Goal: Task Accomplishment & Management: Use online tool/utility

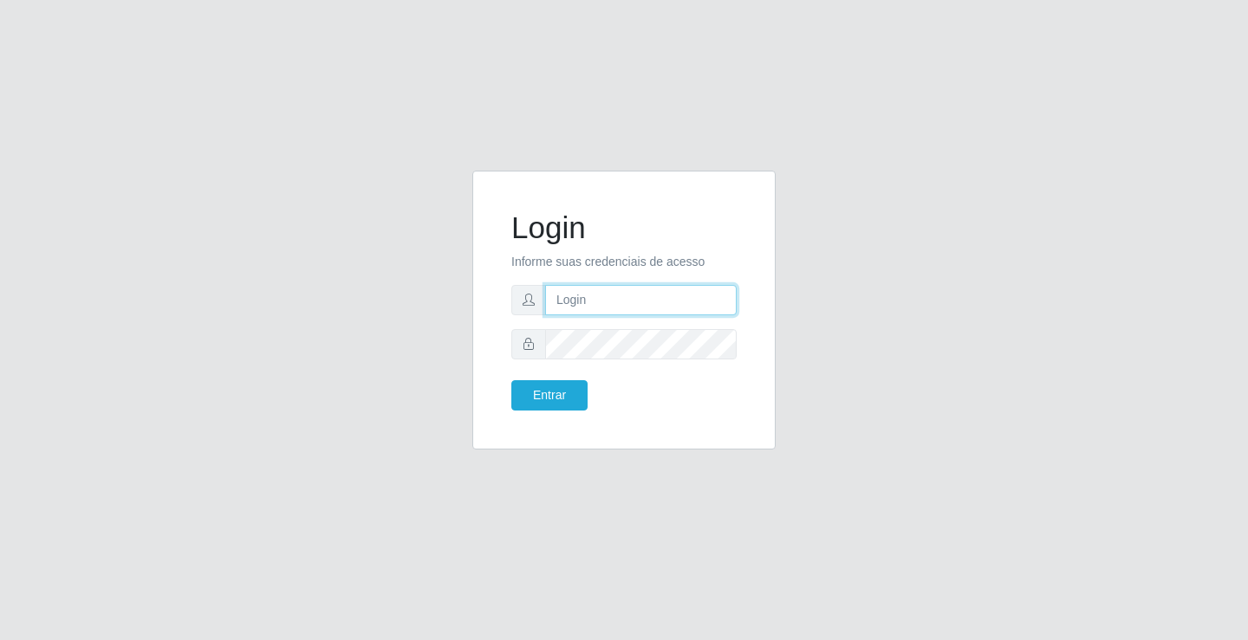
click at [606, 296] on input "text" at bounding box center [640, 300] width 191 height 30
type input "william@ideal"
click at [511, 380] on button "Entrar" at bounding box center [549, 395] width 76 height 30
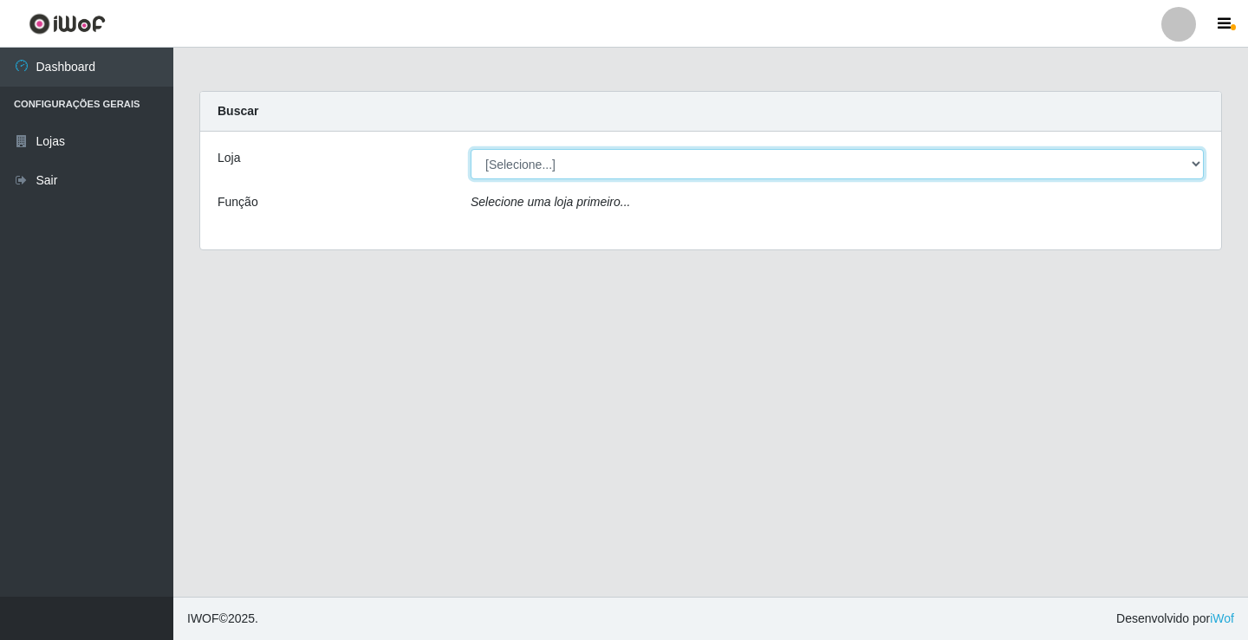
click at [606, 172] on select "[Selecione...] Ideal - Conceição" at bounding box center [836, 164] width 733 height 30
select select "231"
click at [470, 149] on select "[Selecione...] Ideal - Conceição" at bounding box center [836, 164] width 733 height 30
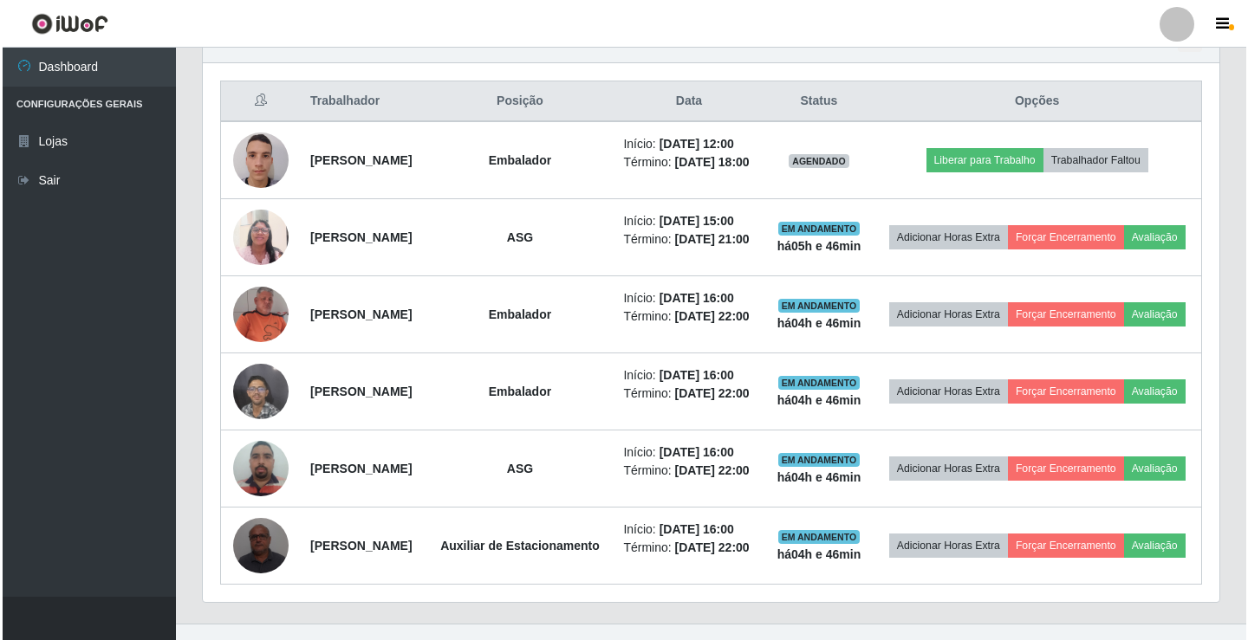
scroll to position [606, 0]
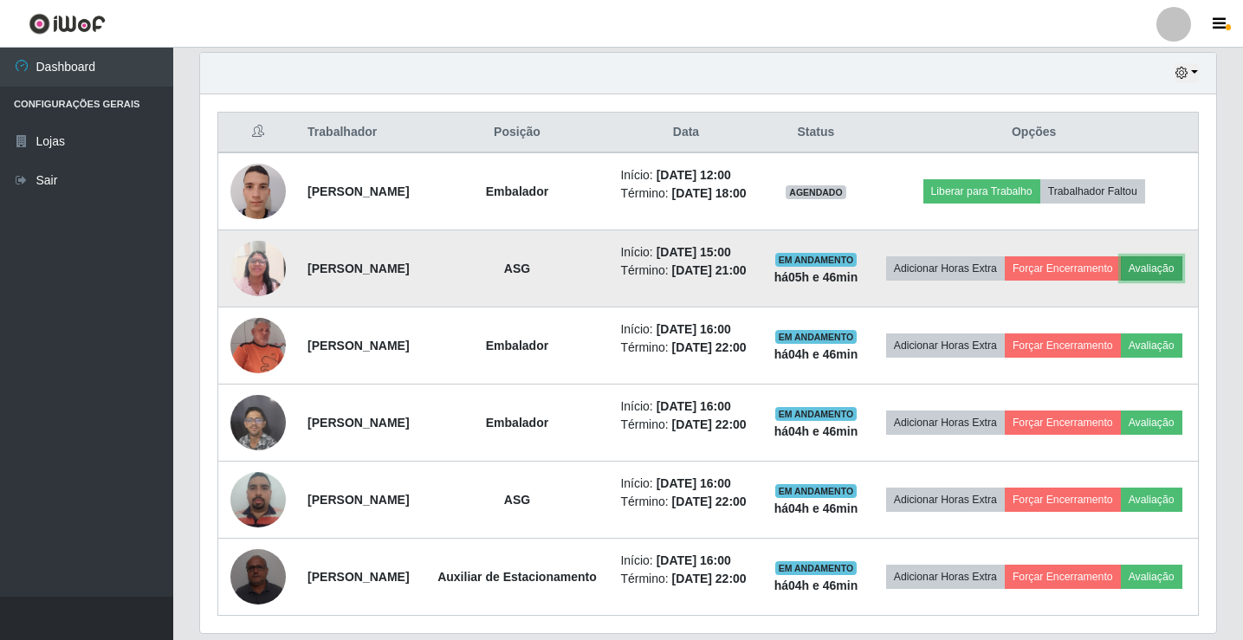
click at [1121, 281] on button "Avaliação" at bounding box center [1152, 268] width 62 height 24
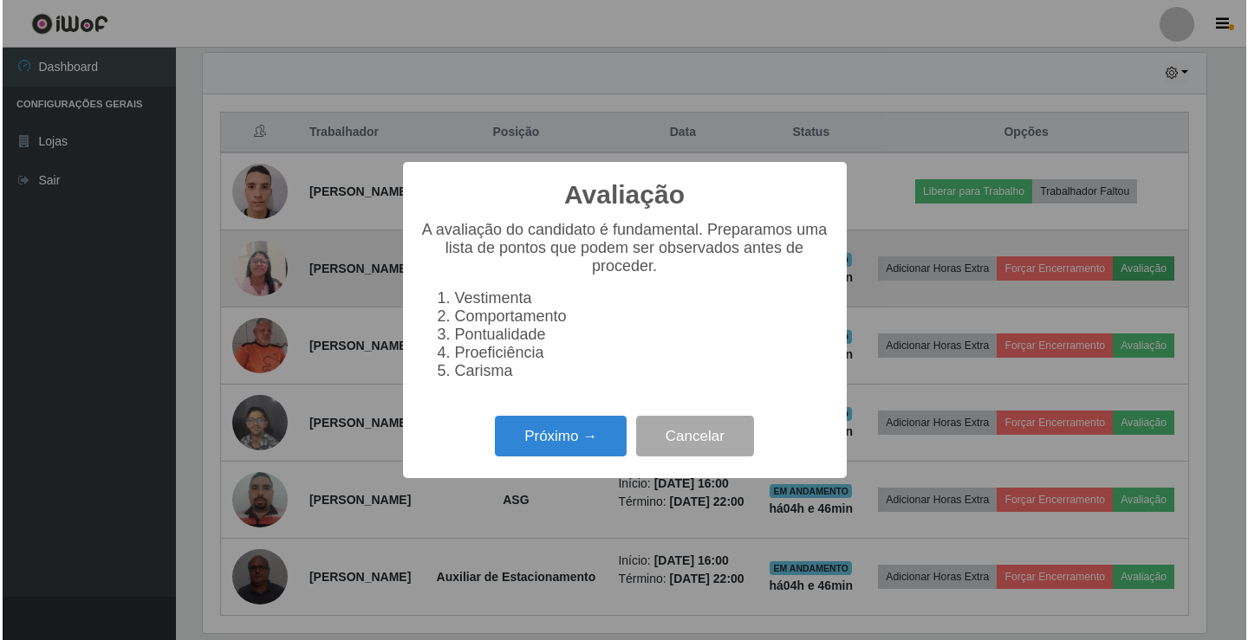
scroll to position [360, 1008]
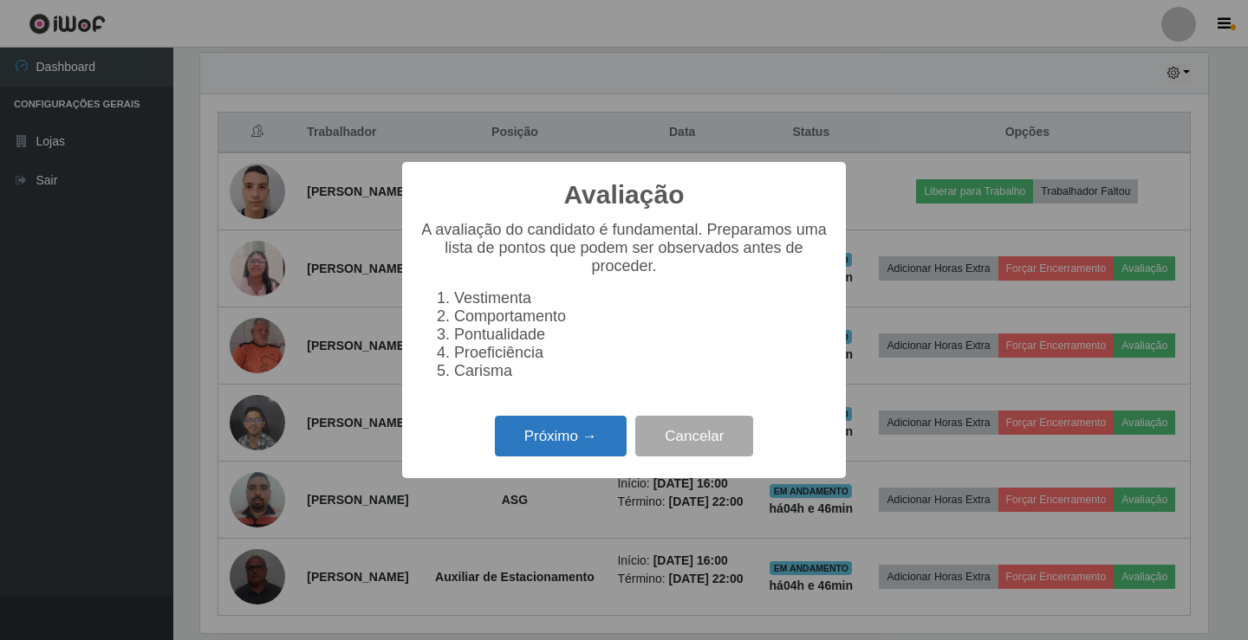
click at [547, 453] on button "Próximo →" at bounding box center [561, 436] width 132 height 41
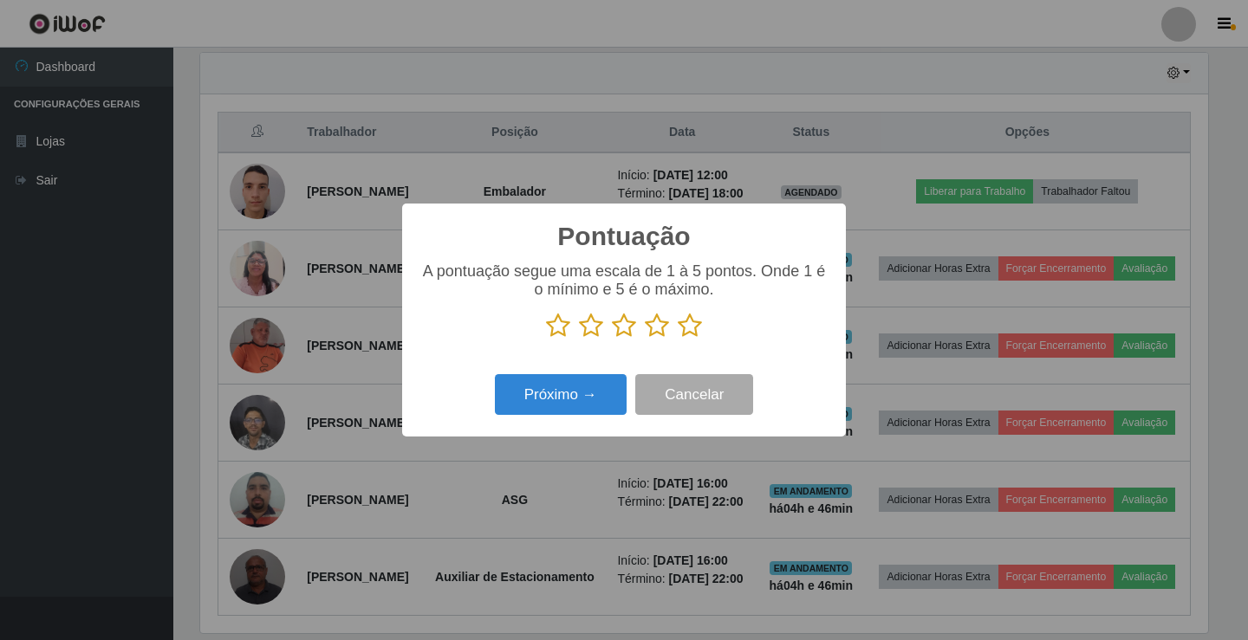
click at [689, 329] on icon at bounding box center [690, 326] width 24 height 26
click at [678, 339] on input "radio" at bounding box center [678, 339] width 0 height 0
click at [619, 392] on button "Próximo →" at bounding box center [561, 394] width 132 height 41
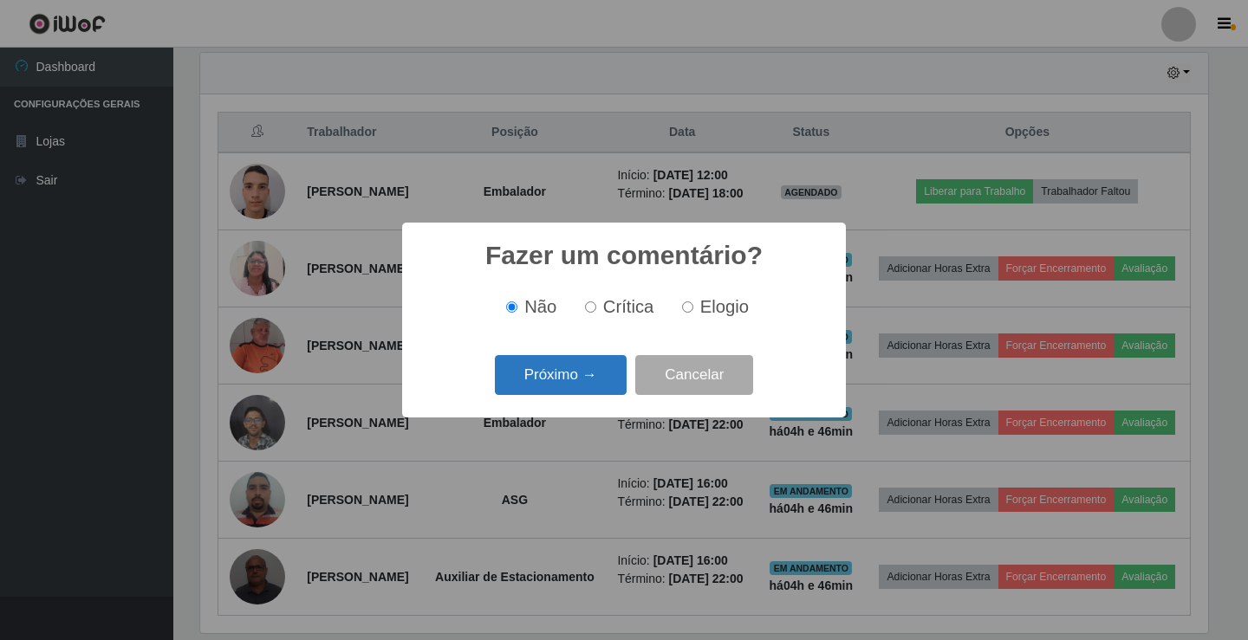
click at [607, 373] on button "Próximo →" at bounding box center [561, 375] width 132 height 41
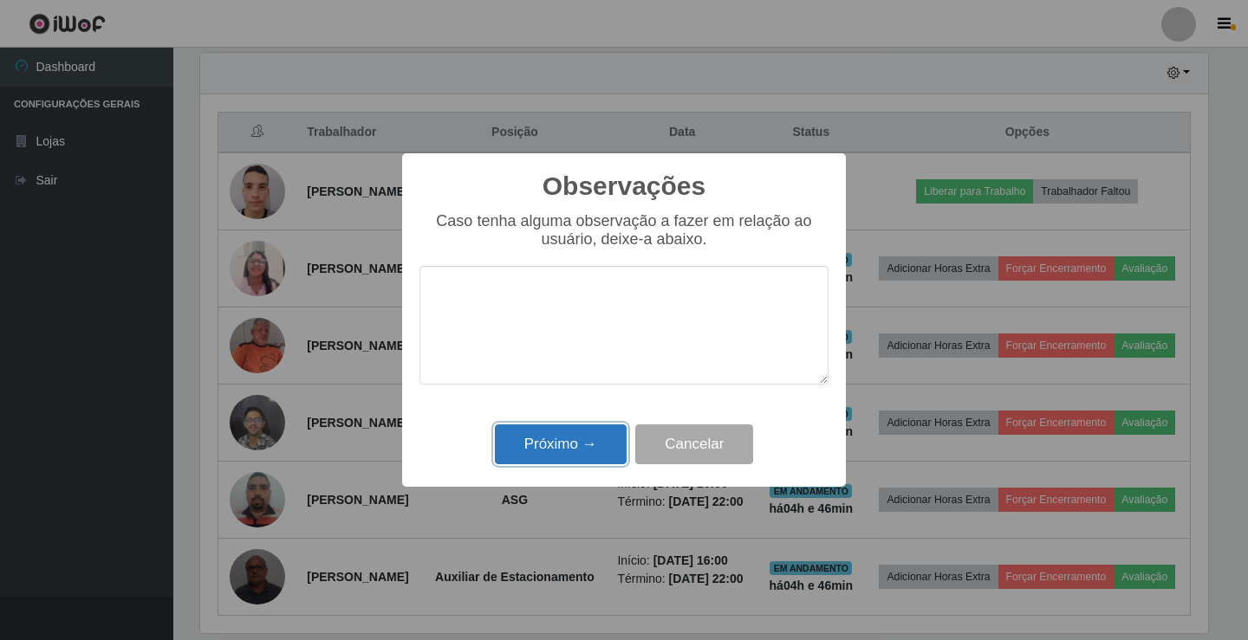
click at [587, 435] on button "Próximo →" at bounding box center [561, 445] width 132 height 41
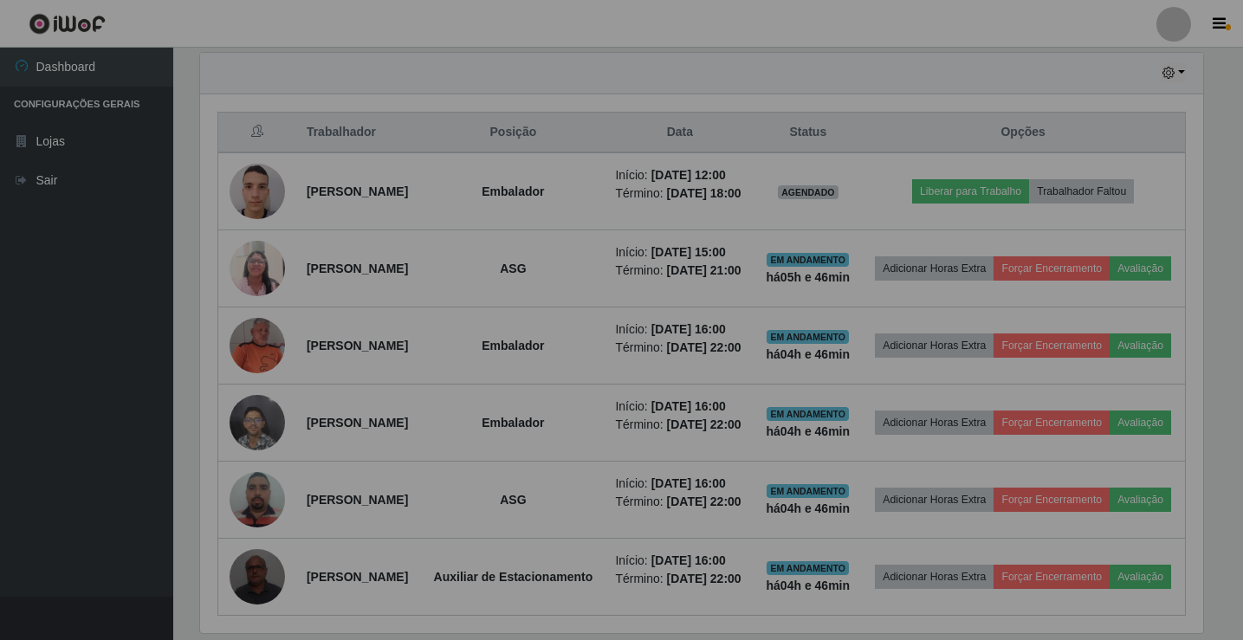
scroll to position [360, 1016]
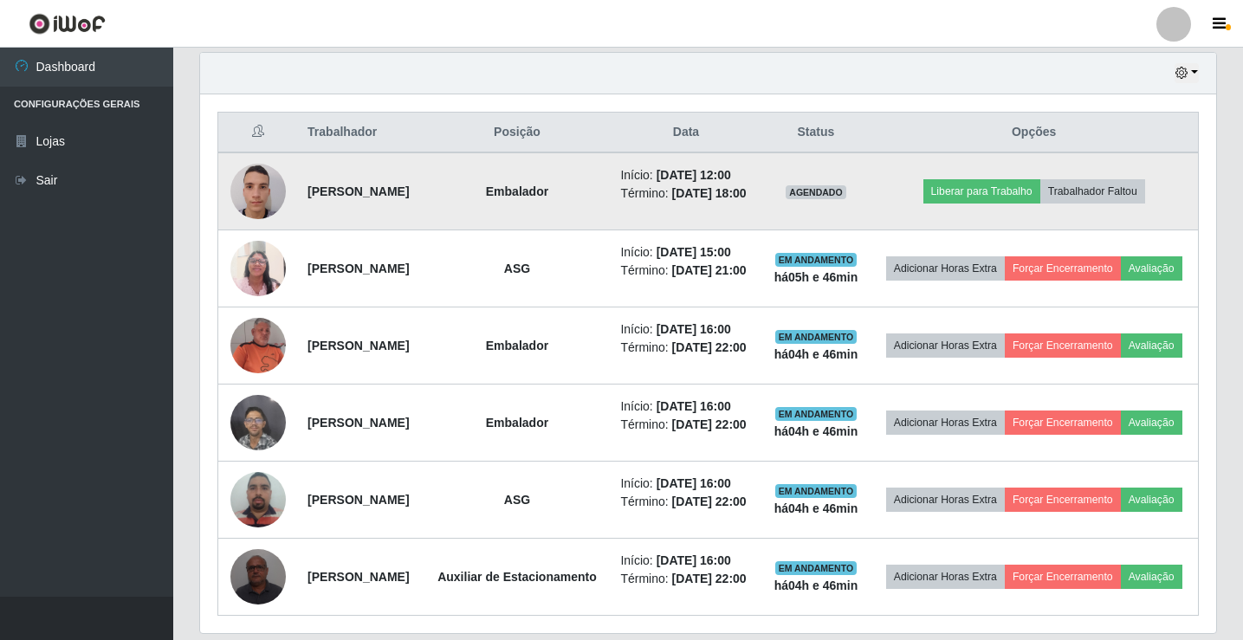
click at [276, 208] on img at bounding box center [257, 191] width 55 height 74
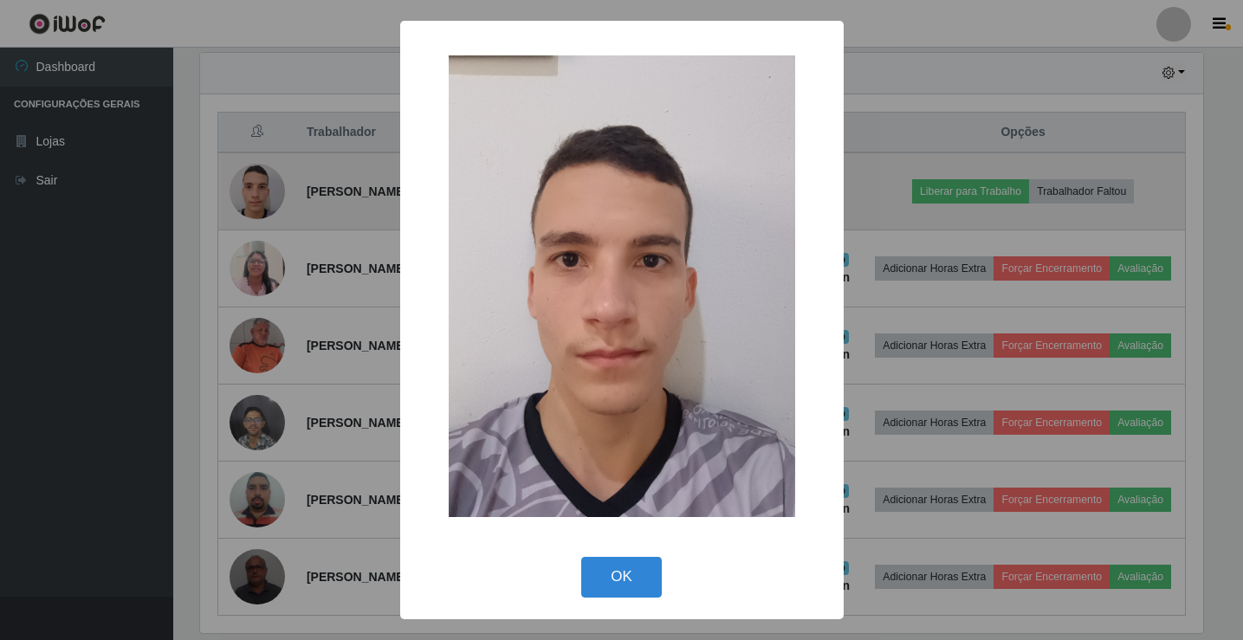
scroll to position [360, 1008]
click at [276, 208] on div "× OK Cancel" at bounding box center [624, 320] width 1248 height 640
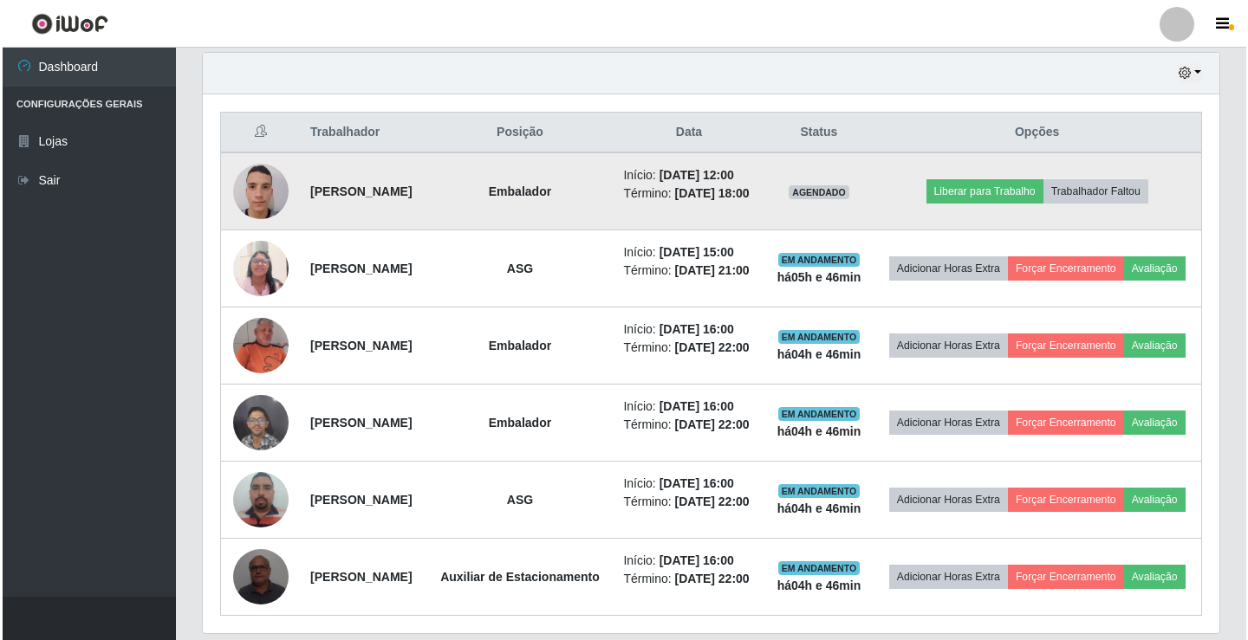
scroll to position [360, 1016]
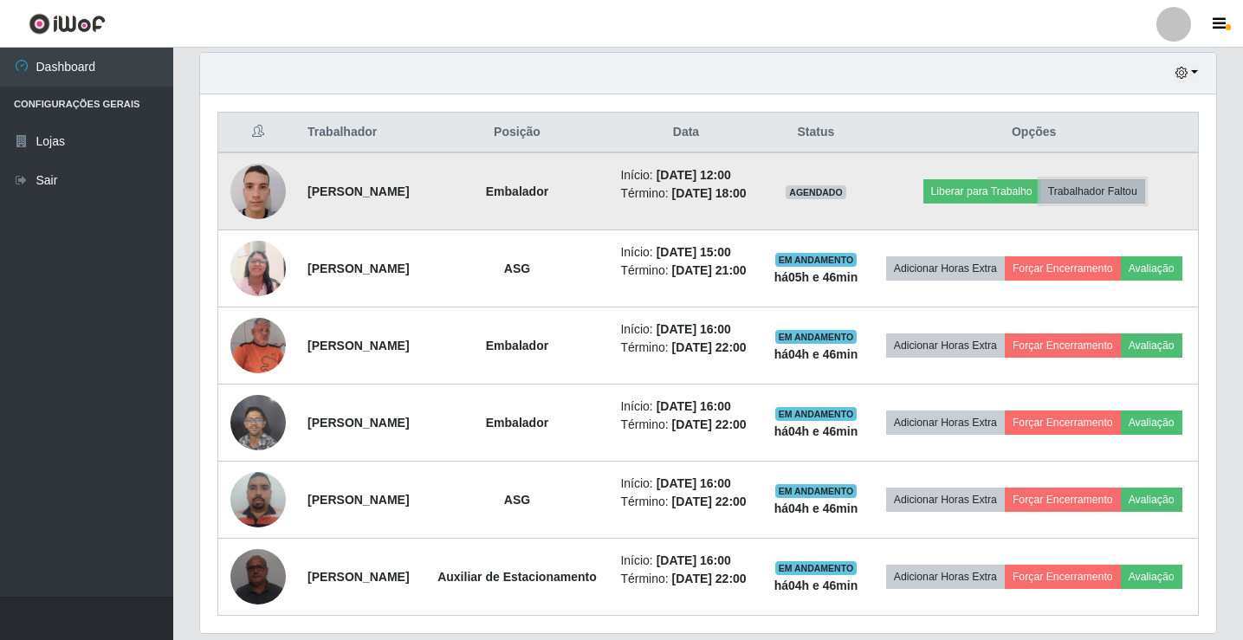
click at [1132, 204] on button "Trabalhador Faltou" at bounding box center [1093, 191] width 105 height 24
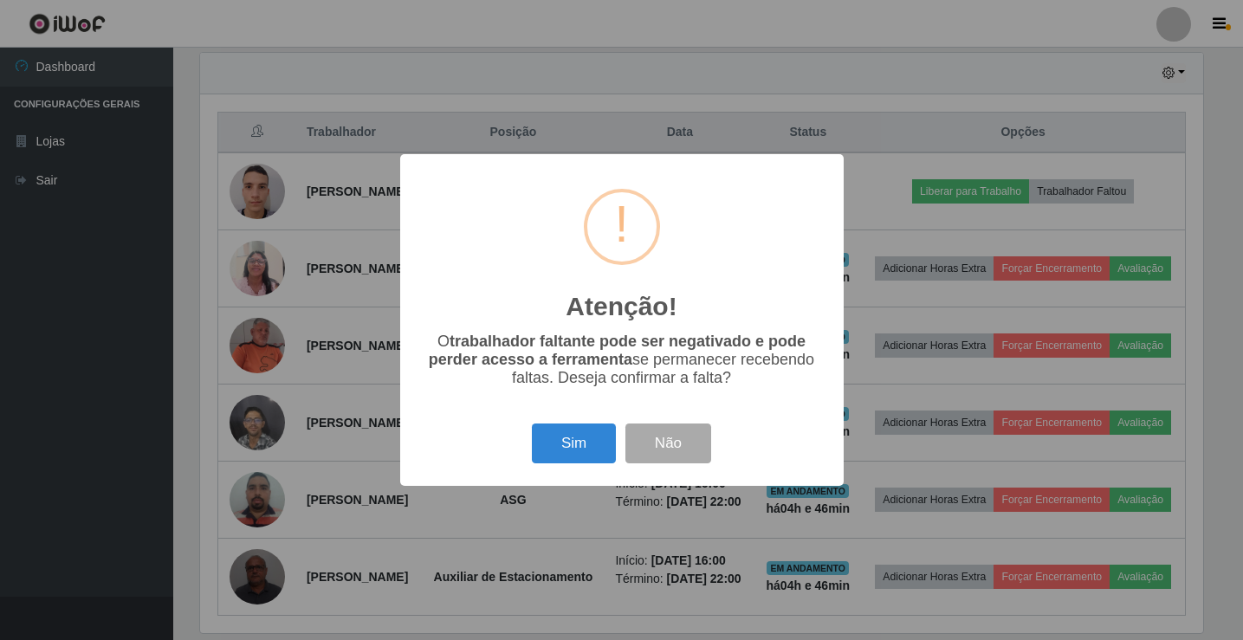
scroll to position [360, 1008]
click at [561, 437] on button "Sim" at bounding box center [576, 444] width 84 height 41
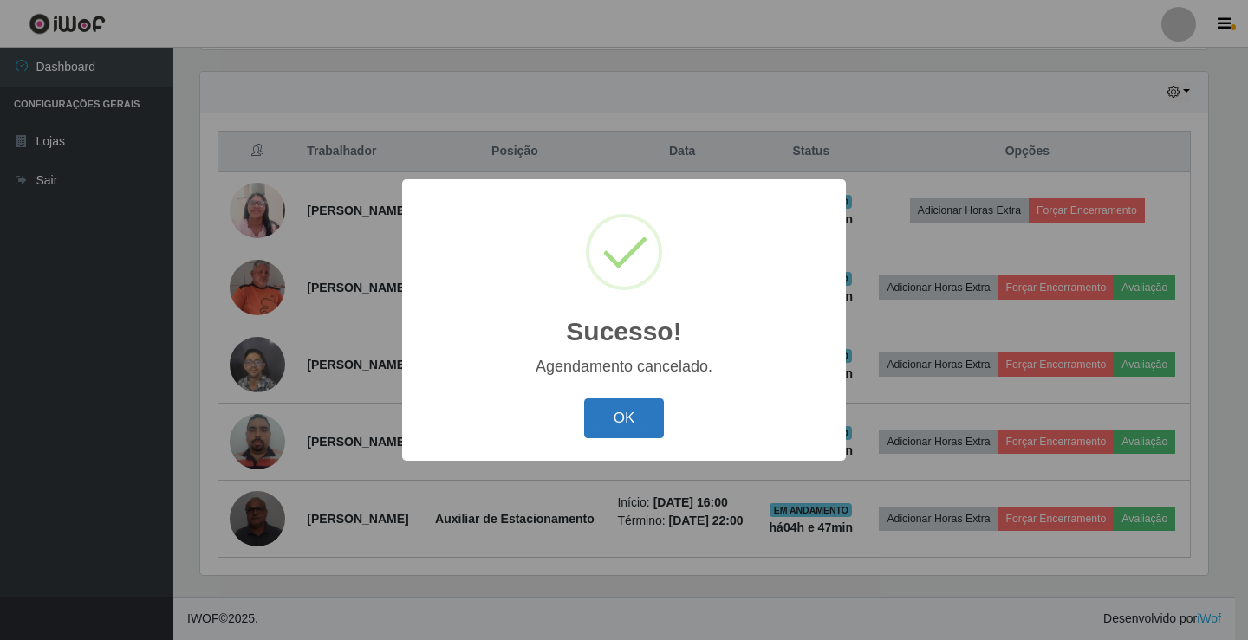
click at [609, 424] on button "OK" at bounding box center [624, 419] width 81 height 41
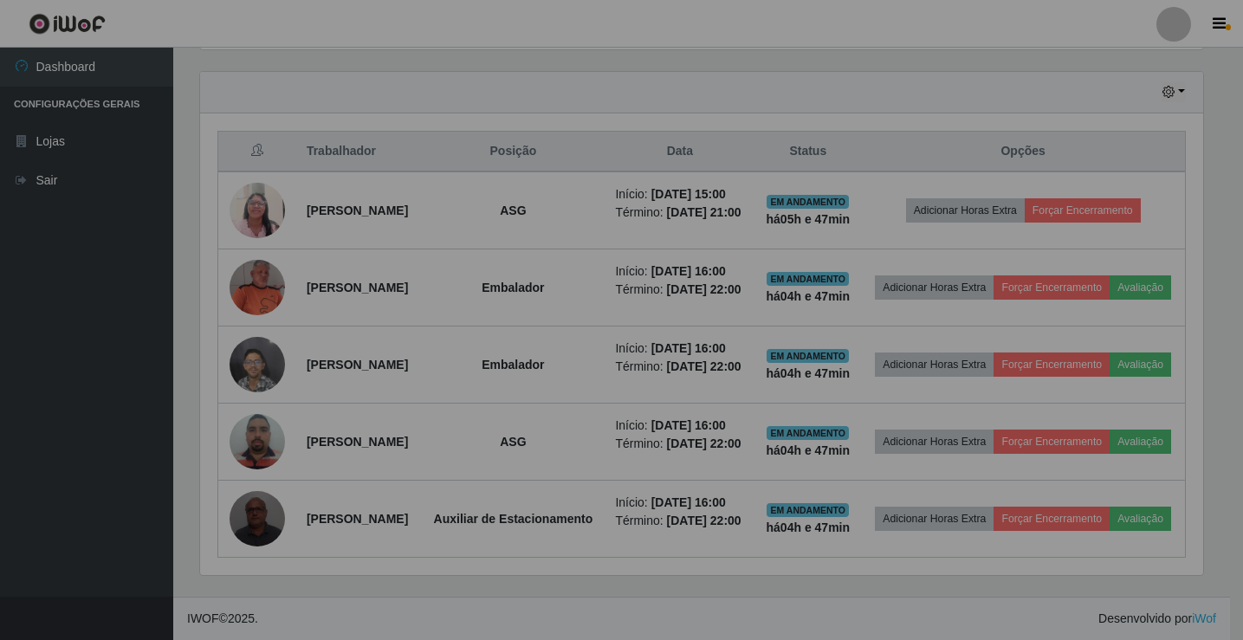
scroll to position [360, 1016]
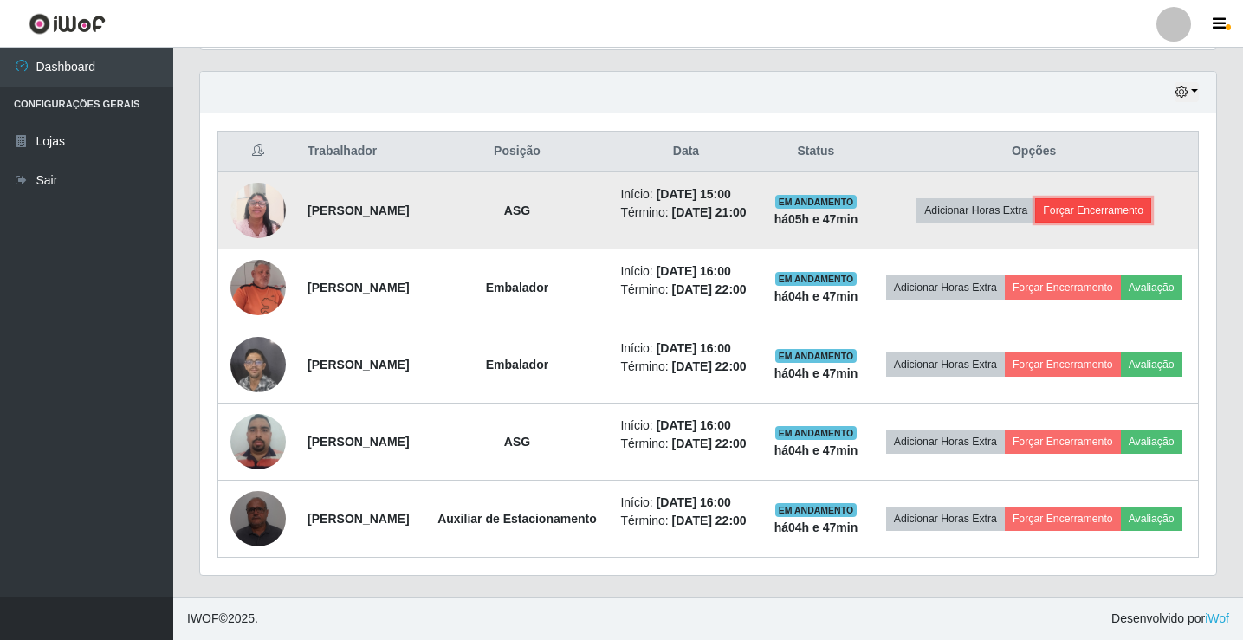
click at [1120, 198] on button "Forçar Encerramento" at bounding box center [1093, 210] width 116 height 24
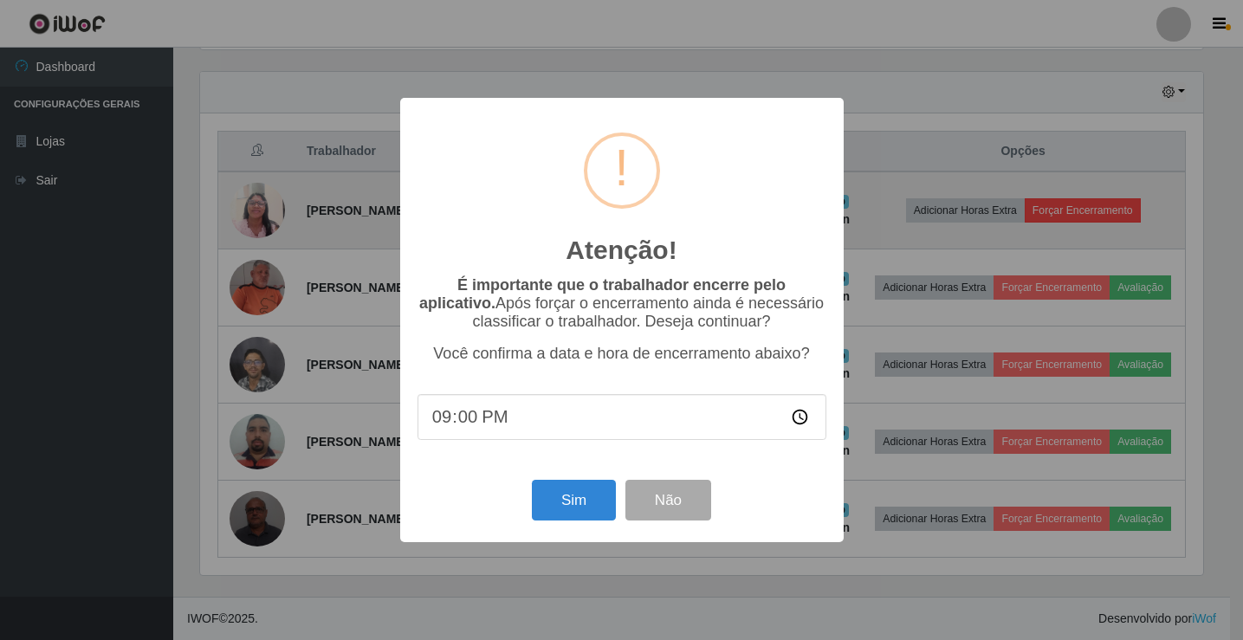
scroll to position [360, 1008]
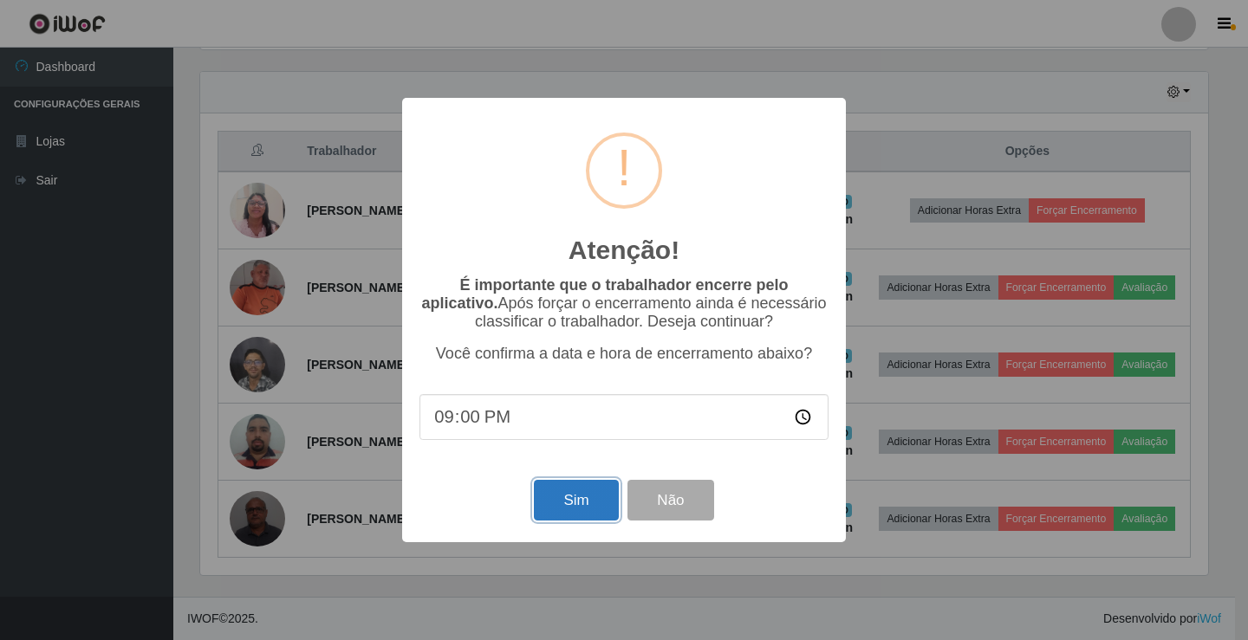
click at [542, 499] on button "Sim" at bounding box center [576, 500] width 84 height 41
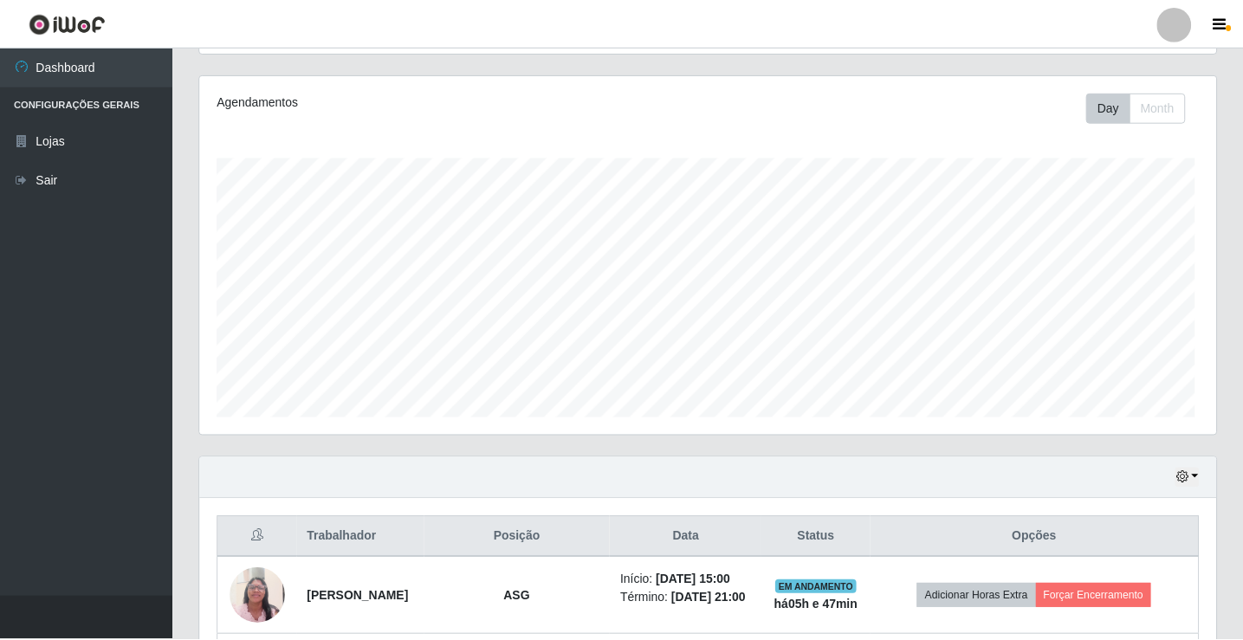
scroll to position [0, 0]
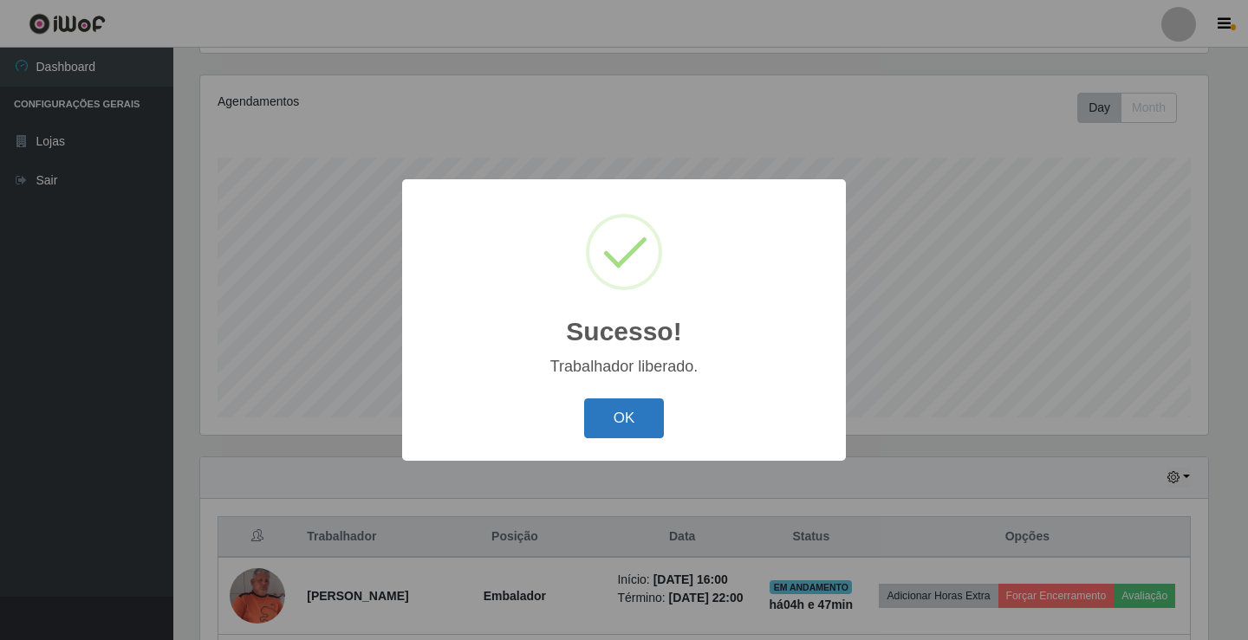
click at [613, 419] on button "OK" at bounding box center [624, 419] width 81 height 41
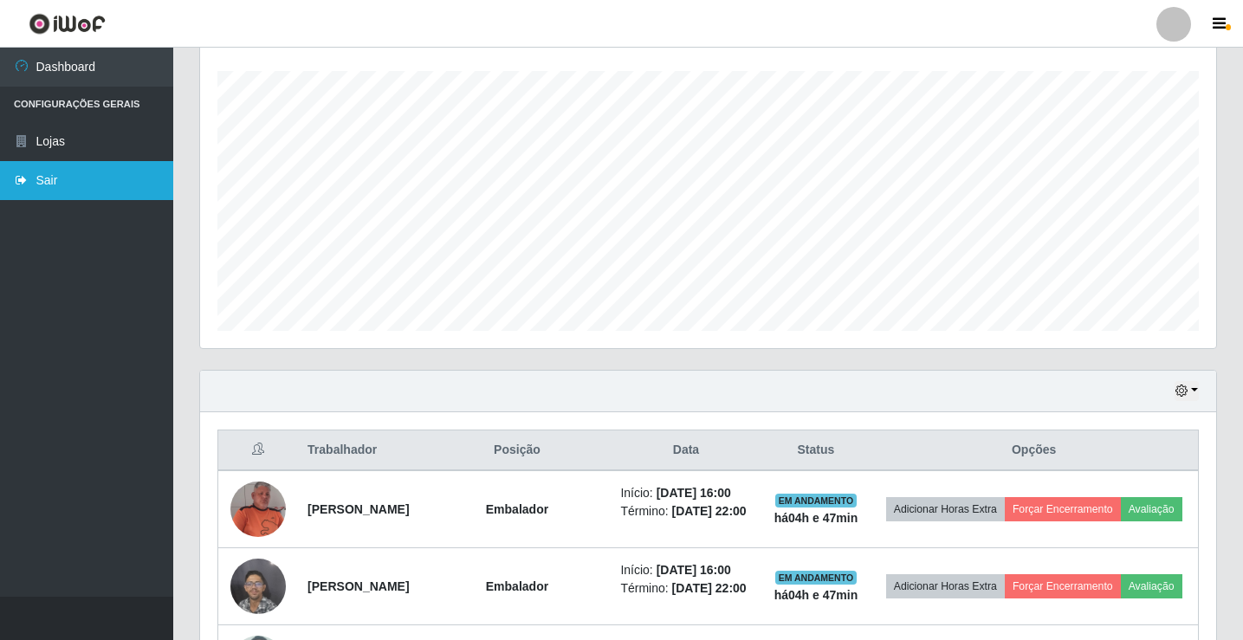
click at [42, 178] on link "Sair" at bounding box center [86, 180] width 173 height 39
